Goal: Transaction & Acquisition: Purchase product/service

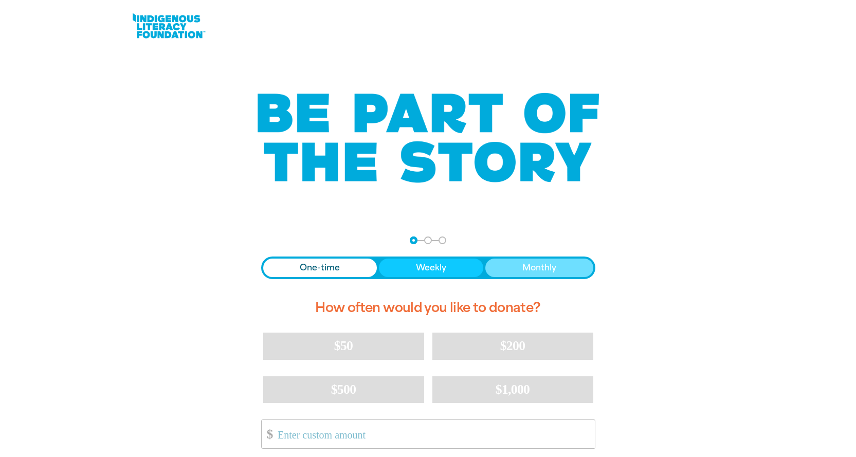
click at [551, 260] on button "Monthly" at bounding box center [539, 268] width 108 height 19
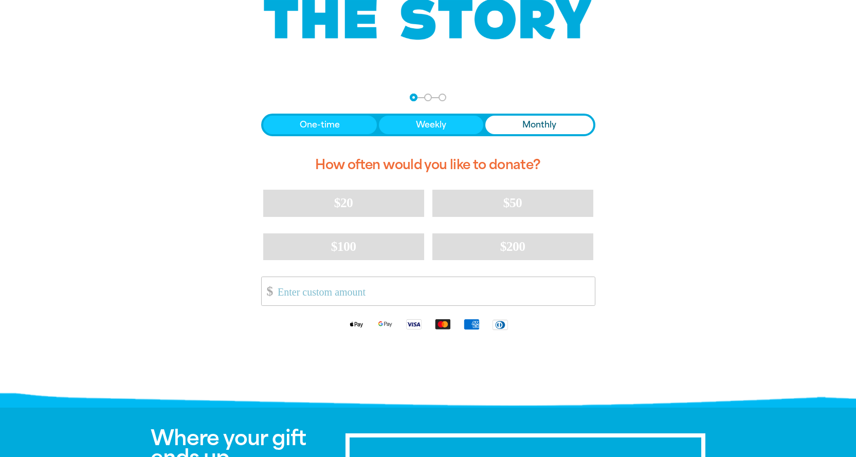
scroll to position [176, 0]
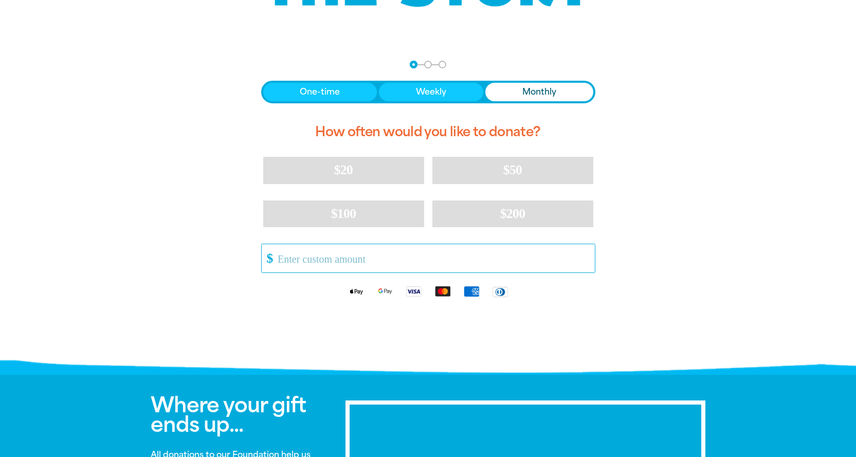
click at [338, 254] on input "Other Amount" at bounding box center [432, 258] width 324 height 28
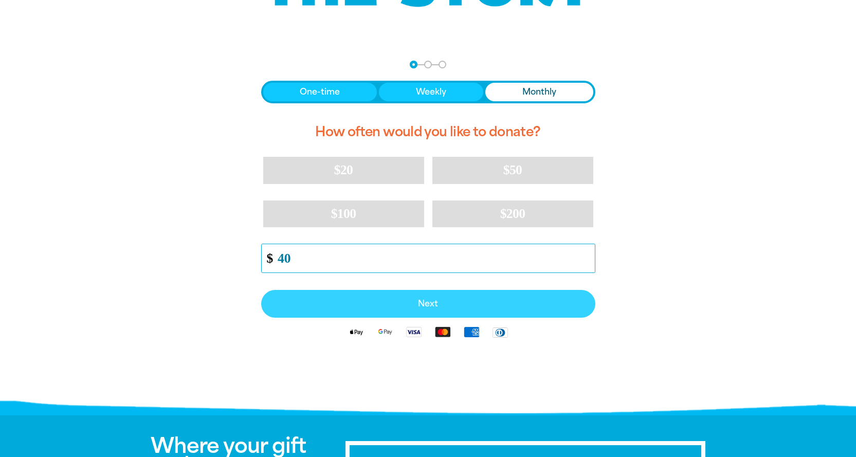
type input "40"
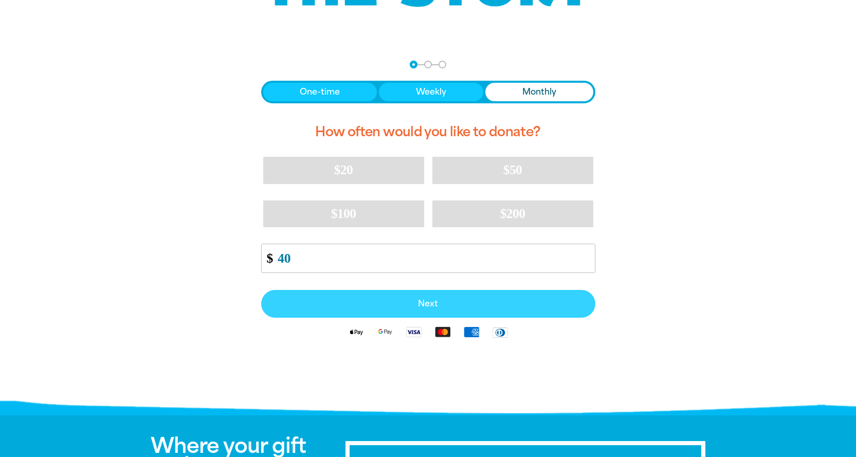
click at [433, 294] on button "Next" at bounding box center [428, 304] width 334 height 28
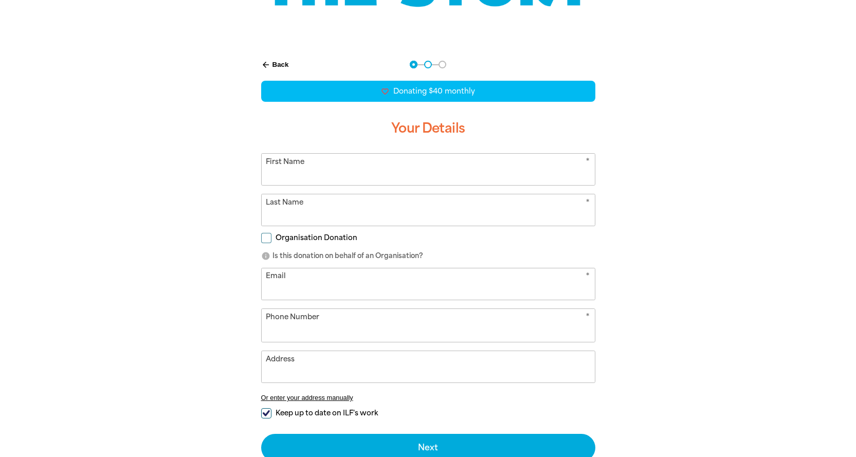
select select "AU"
click at [311, 181] on input "First Name" at bounding box center [428, 169] width 333 height 31
type input "[PERSON_NAME]"
click at [351, 214] on input "Last Name" at bounding box center [428, 209] width 333 height 31
type input "Kathagen"
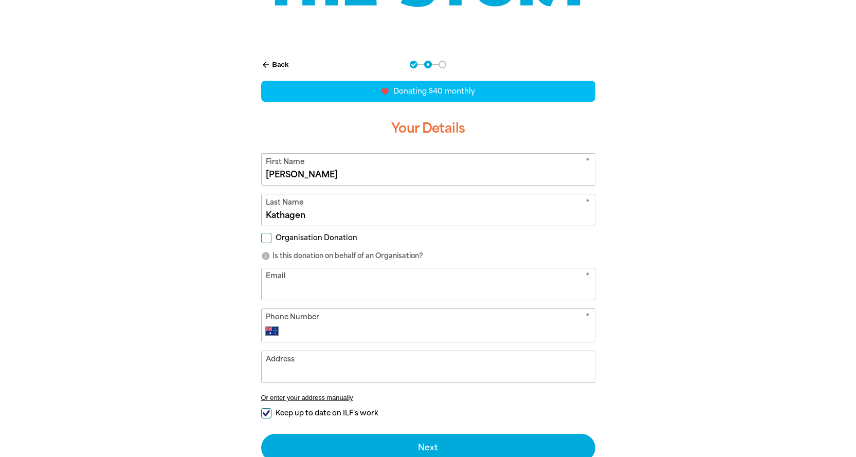
click at [331, 281] on input "Email" at bounding box center [428, 283] width 333 height 31
click at [319, 288] on input "Email" at bounding box center [428, 283] width 333 height 31
type input "[EMAIL_ADDRESS][DOMAIN_NAME]"
click at [389, 330] on input "Phone Number" at bounding box center [438, 331] width 304 height 12
type input "0419 243 061"
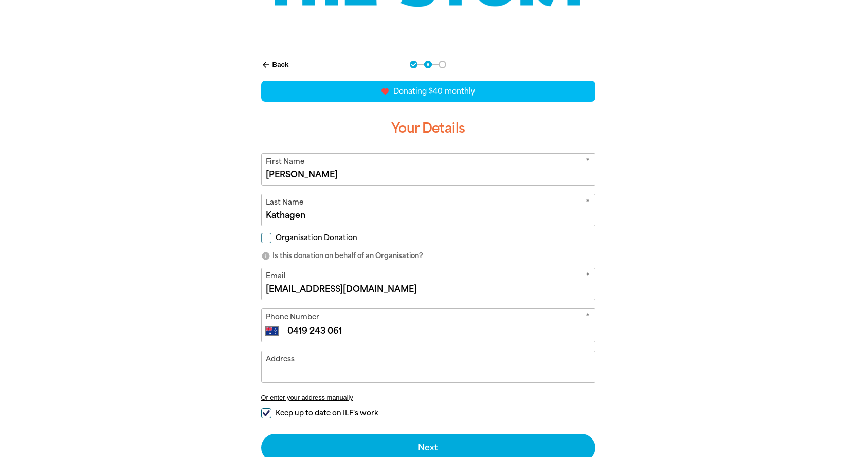
click at [266, 411] on input "Keep up to date on ILF's work" at bounding box center [266, 413] width 10 height 10
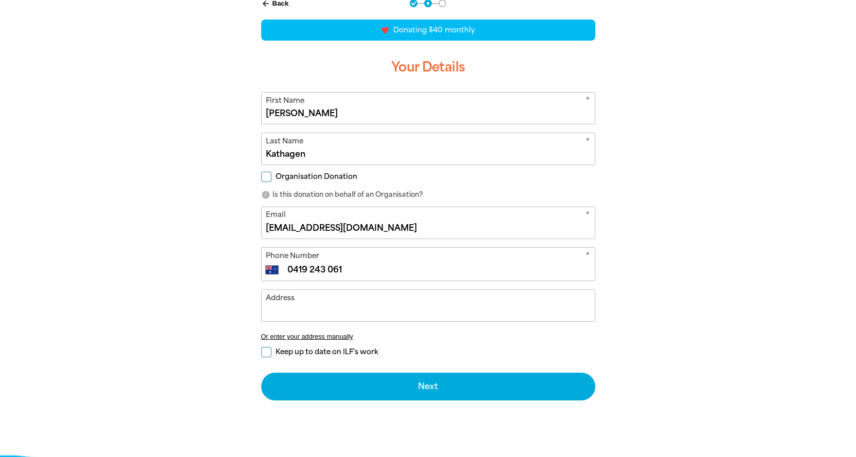
scroll to position [285, 0]
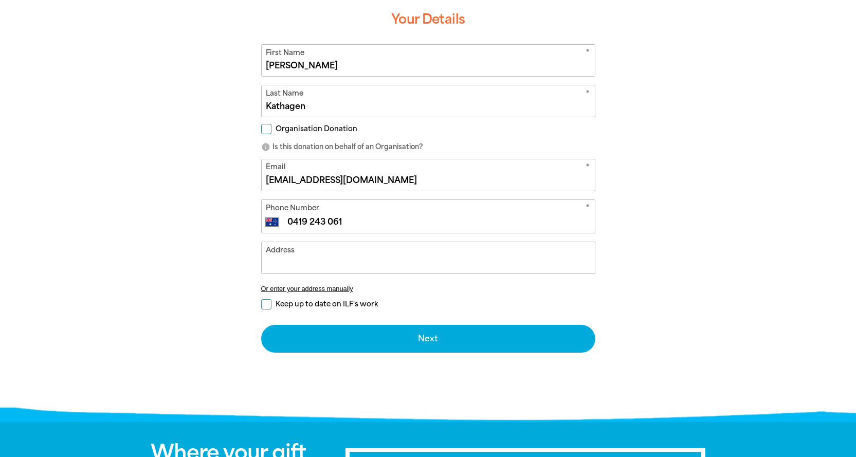
click at [266, 305] on input "Keep up to date on ILF's work" at bounding box center [266, 304] width 10 height 10
checkbox input "true"
click at [295, 265] on input "Address" at bounding box center [428, 257] width 333 height 31
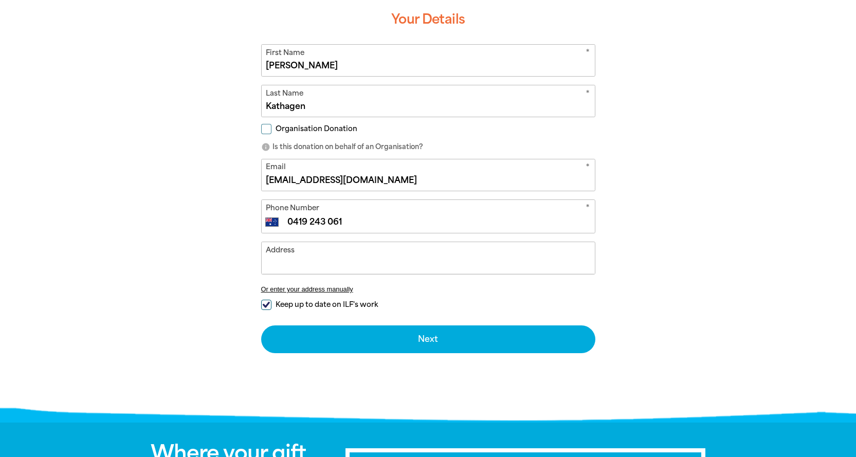
type input "1"
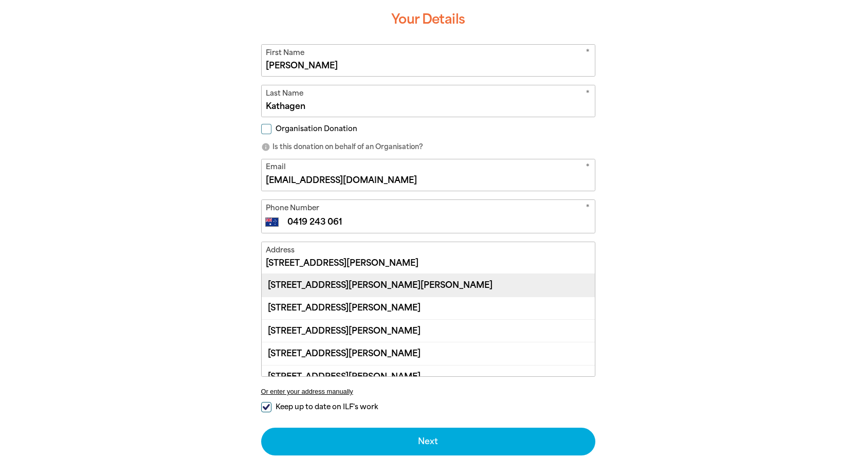
click at [400, 286] on div "[STREET_ADDRESS][PERSON_NAME][PERSON_NAME]" at bounding box center [428, 285] width 333 height 22
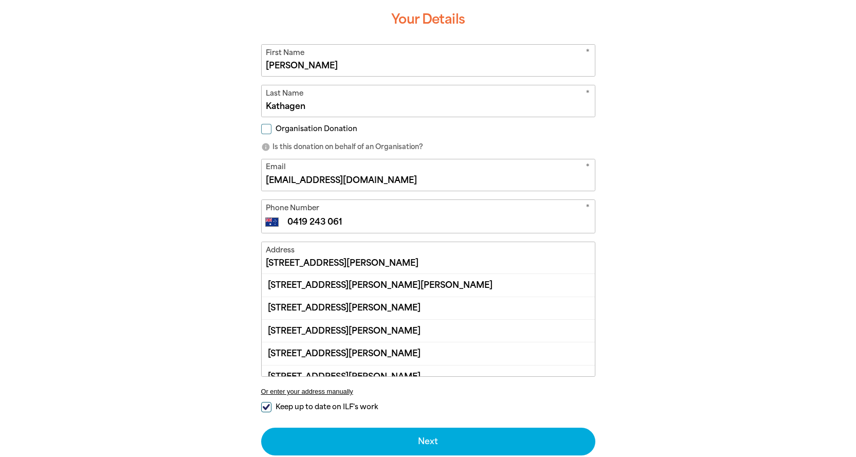
type input "[STREET_ADDRESS][PERSON_NAME][PERSON_NAME]"
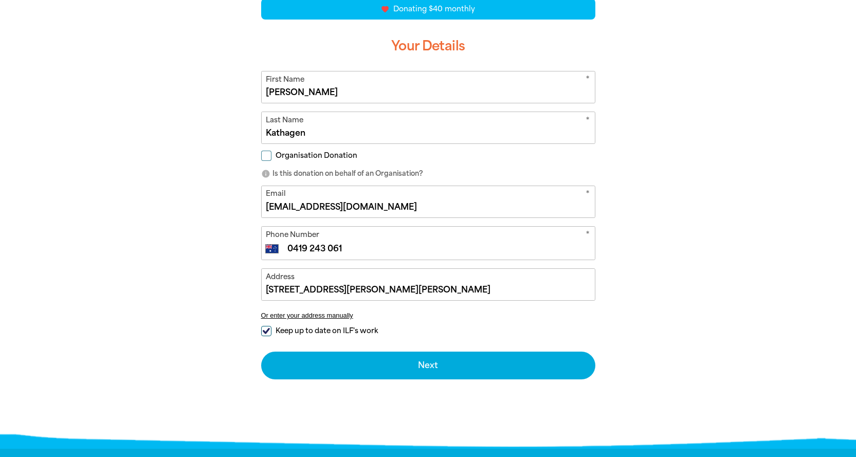
scroll to position [265, 0]
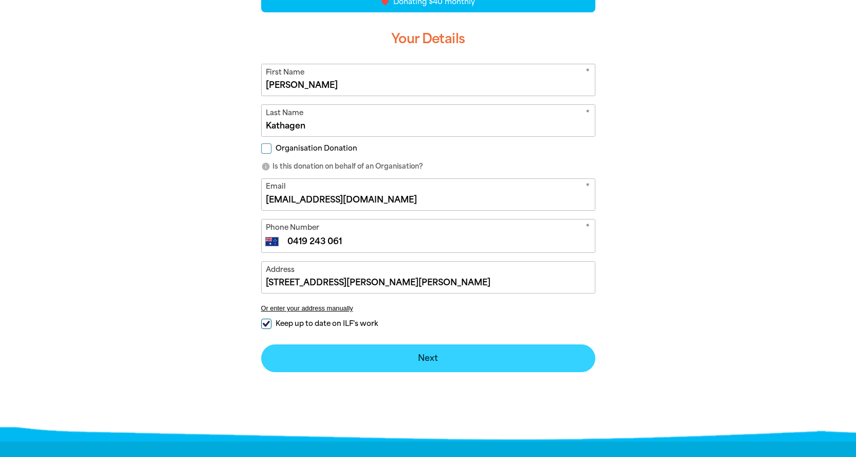
click at [421, 357] on button "Next chevron_right" at bounding box center [428, 358] width 334 height 28
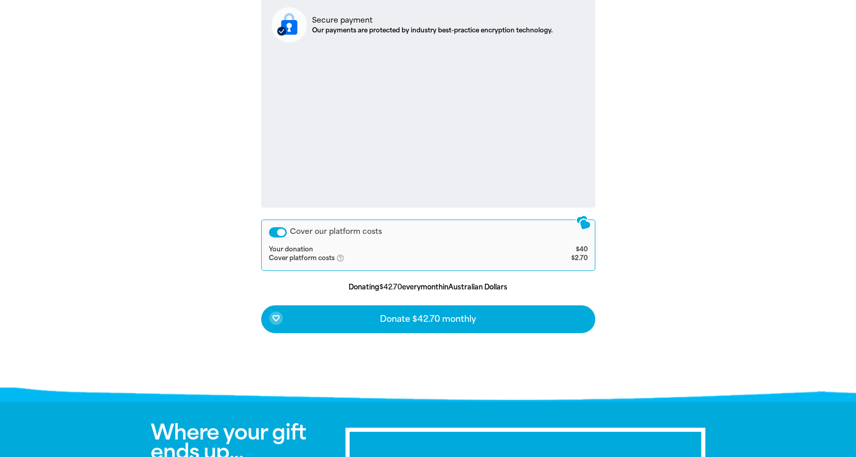
scroll to position [317, 0]
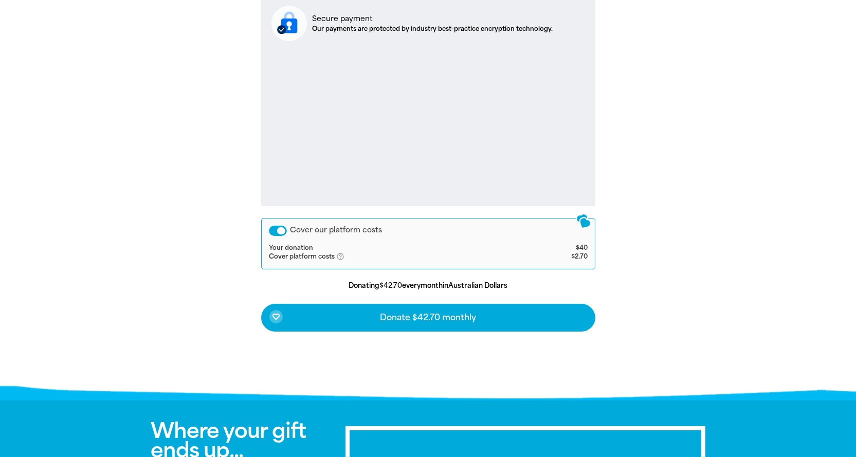
click at [276, 229] on div "Cover our platform costs" at bounding box center [278, 231] width 18 height 10
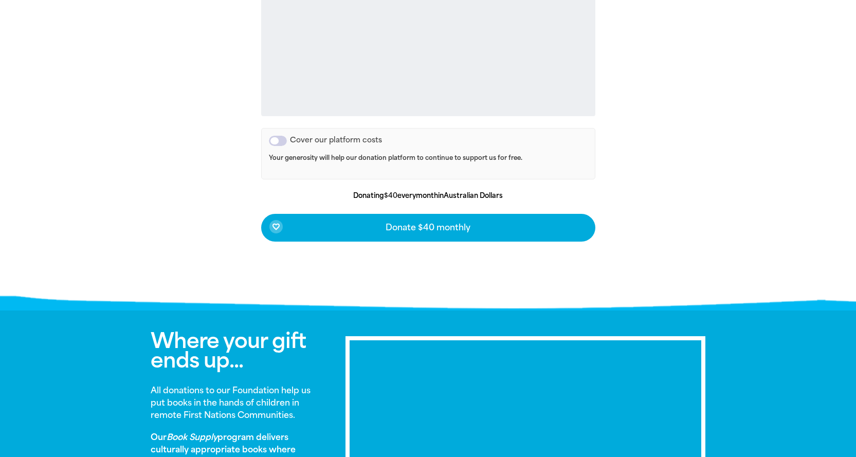
scroll to position [403, 0]
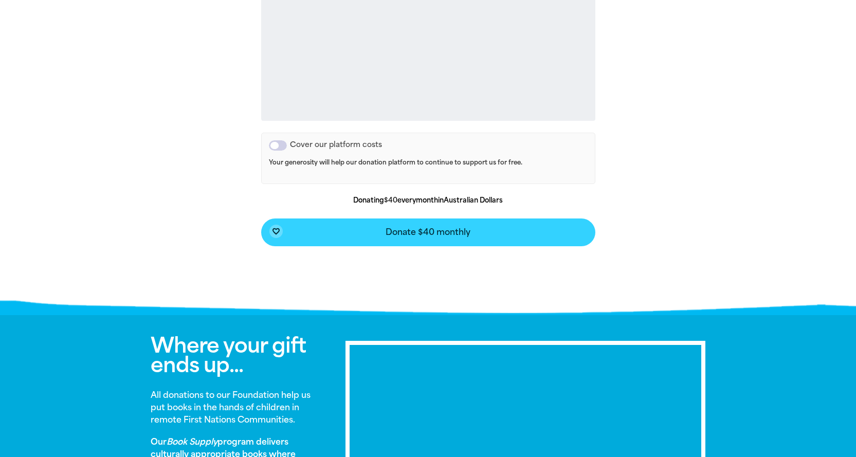
click at [439, 234] on span "Donate $40 monthly" at bounding box center [428, 232] width 85 height 8
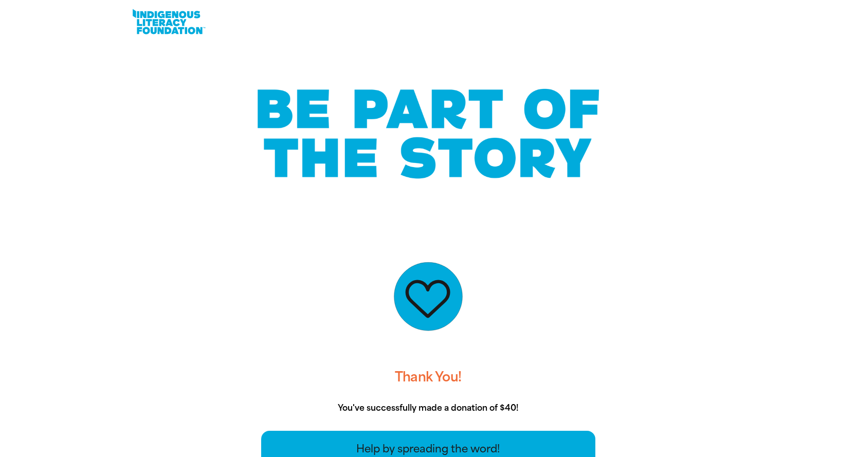
scroll to position [0, 0]
